Goal: Information Seeking & Learning: Learn about a topic

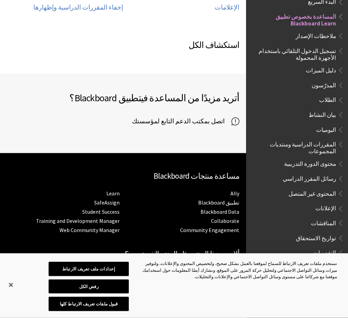
scroll to position [438, 0]
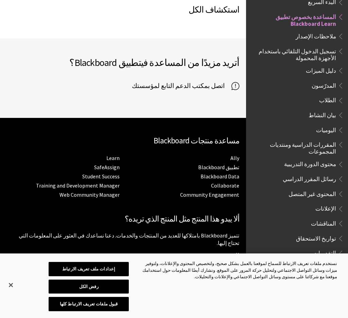
click at [199, 172] on li "Blackboard Data" at bounding box center [182, 176] width 113 height 9
click at [202, 164] on link "تطبيق Blackboard" at bounding box center [218, 167] width 41 height 7
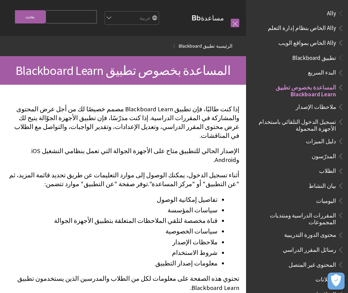
click at [325, 58] on span "تطبيق Blackboard" at bounding box center [314, 56] width 44 height 9
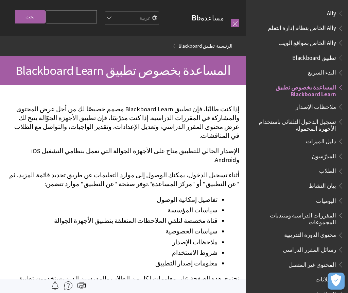
scroll to position [70, 0]
